Goal: Task Accomplishment & Management: Check status

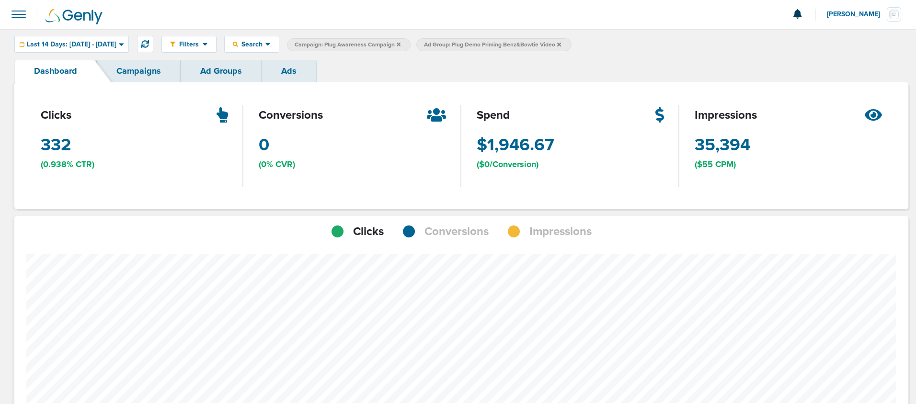
scroll to position [677, 888]
click at [149, 42] on icon at bounding box center [145, 44] width 8 height 8
